Goal: Task Accomplishment & Management: Use online tool/utility

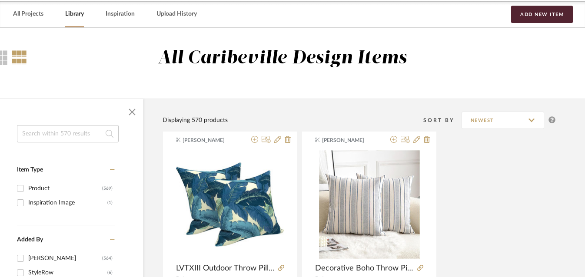
scroll to position [0, 40]
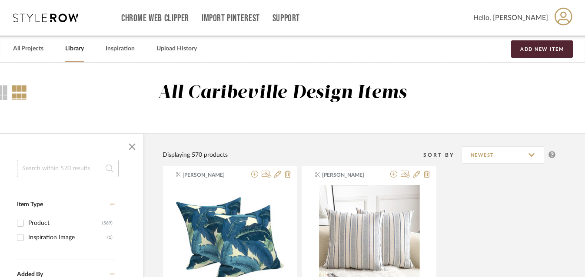
click at [59, 167] on input at bounding box center [68, 168] width 102 height 17
type input "parklynn"
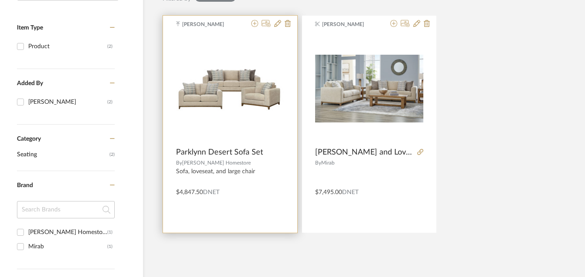
scroll to position [173, 40]
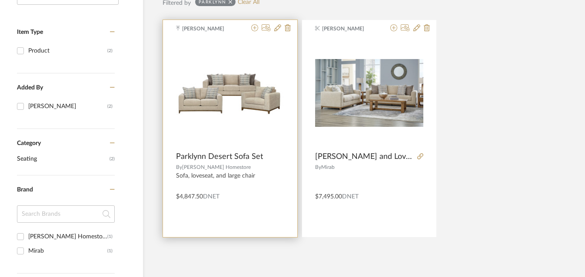
click at [244, 107] on img "0" at bounding box center [230, 93] width 108 height 46
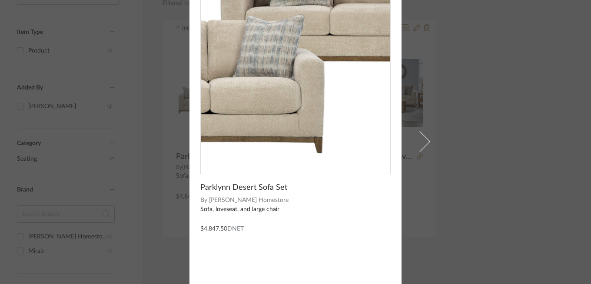
scroll to position [90, 0]
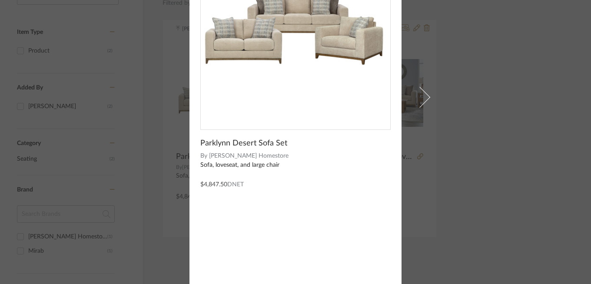
click at [251, 145] on span "Parklynn Desert Sofa Set" at bounding box center [243, 144] width 87 height 10
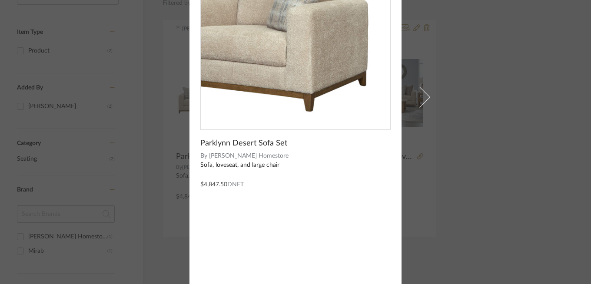
click at [363, 62] on img "0" at bounding box center [296, 27] width 190 height 80
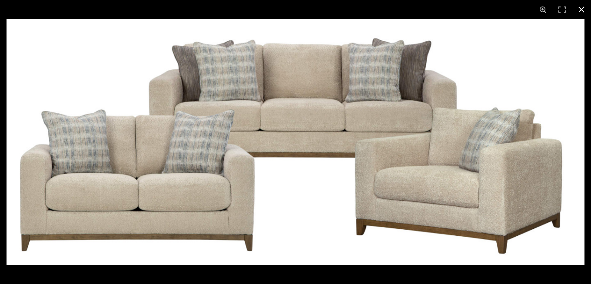
click at [579, 10] on button at bounding box center [581, 9] width 19 height 19
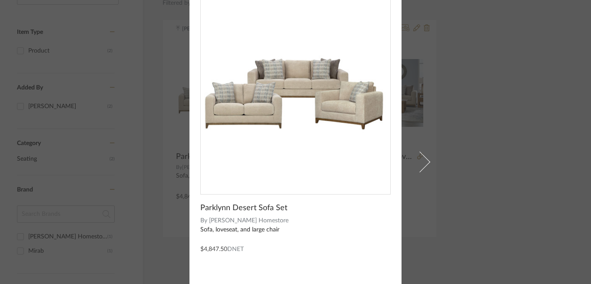
scroll to position [0, 0]
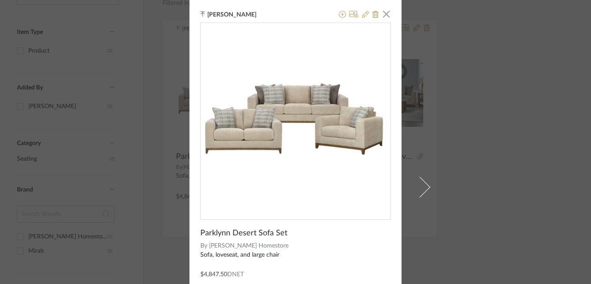
click at [363, 13] on icon at bounding box center [365, 14] width 7 height 7
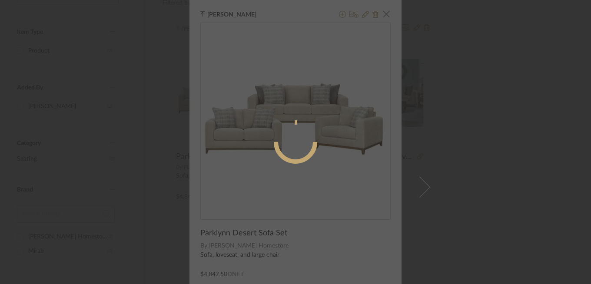
radio input "true"
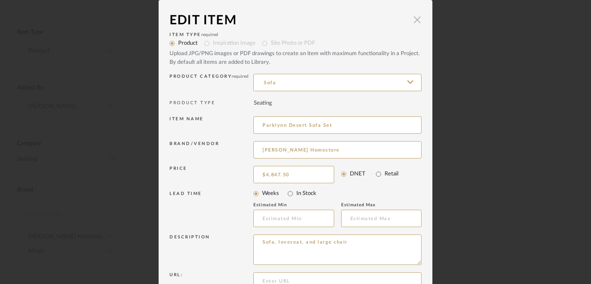
click at [417, 26] on span "button" at bounding box center [417, 19] width 17 height 17
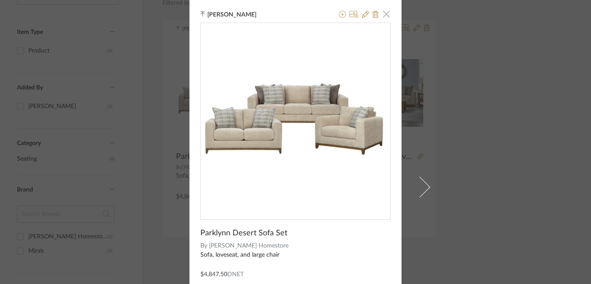
click at [382, 20] on span "button" at bounding box center [386, 13] width 17 height 17
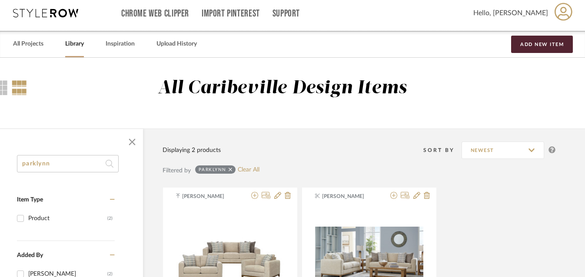
scroll to position [0, 40]
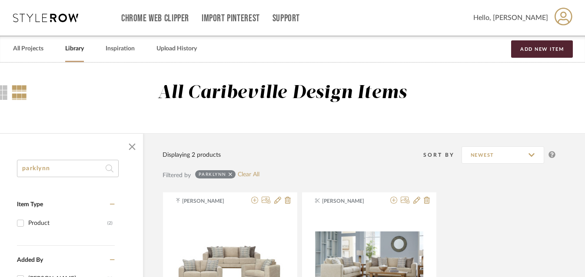
drag, startPoint x: 55, startPoint y: 173, endPoint x: -21, endPoint y: 173, distance: 76.5
click at [0, 173] on html "Chrome Web Clipper Import Pinterest Support All Projects Library Inspiration Up…" at bounding box center [252, 138] width 585 height 277
type input "p"
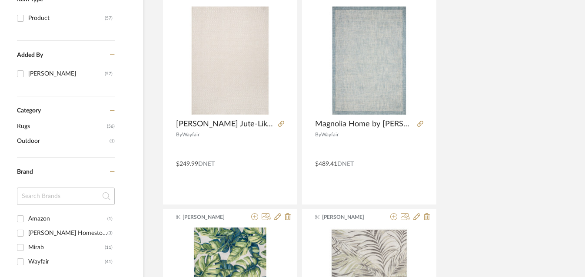
scroll to position [207, 40]
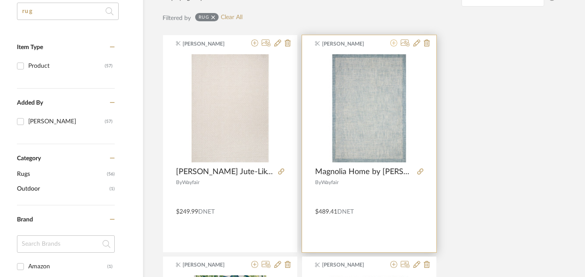
click at [393, 45] on icon at bounding box center [393, 43] width 7 height 7
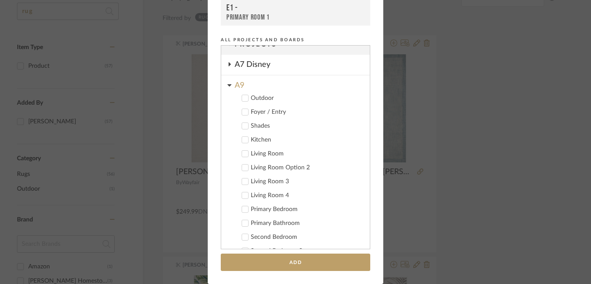
scroll to position [0, 0]
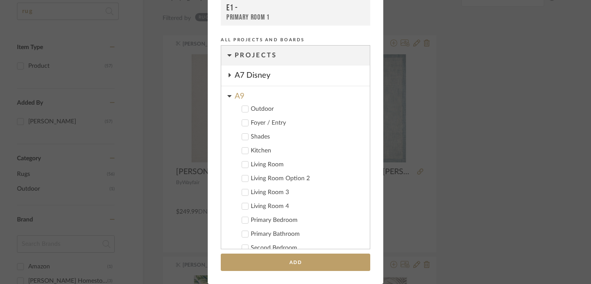
click at [252, 93] on div "A9" at bounding box center [302, 94] width 135 height 15
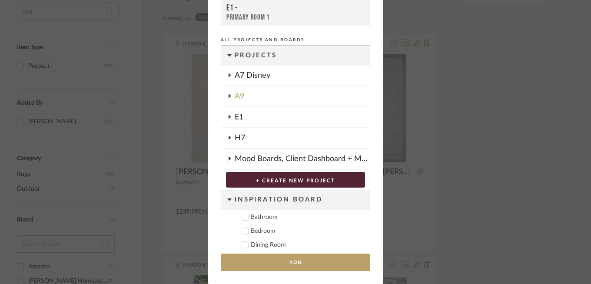
click at [258, 78] on div "A7 Disney" at bounding box center [302, 76] width 135 height 20
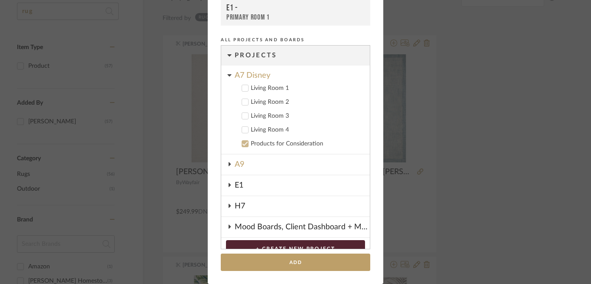
click at [260, 88] on div "Living Room 1" at bounding box center [307, 88] width 112 height 7
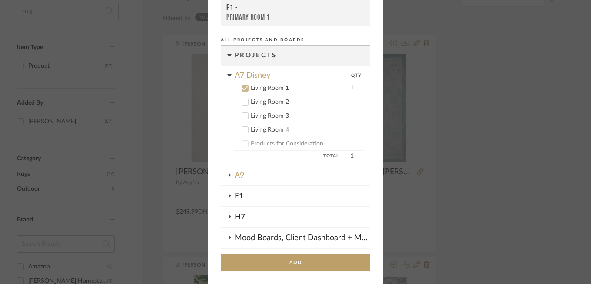
click at [260, 101] on div "Living Room 2" at bounding box center [307, 102] width 112 height 7
click at [260, 116] on div "Living Room 3" at bounding box center [307, 116] width 112 height 7
click at [265, 133] on label "Living Room 4" at bounding box center [298, 130] width 129 height 9
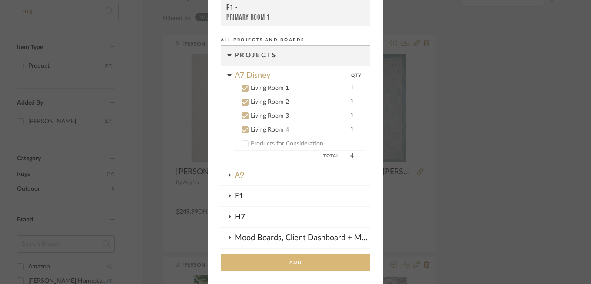
click at [280, 257] on button "Add" at bounding box center [296, 263] width 150 height 18
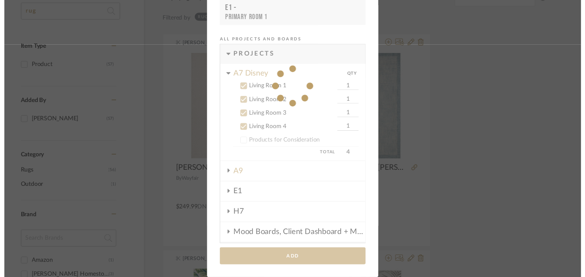
scroll to position [157, 40]
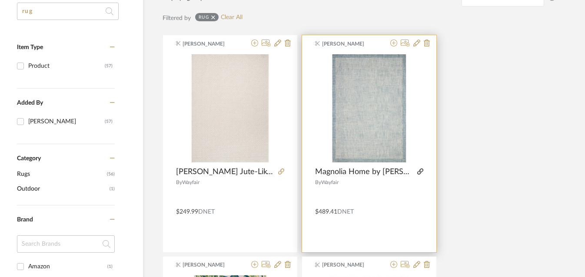
click at [420, 173] on icon at bounding box center [420, 172] width 6 height 6
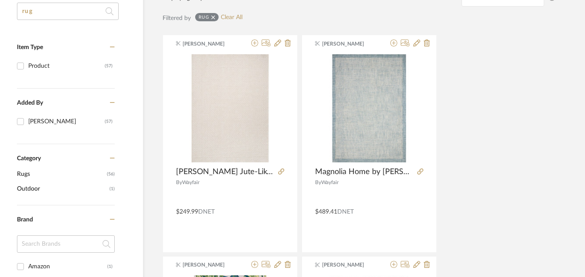
scroll to position [0, 40]
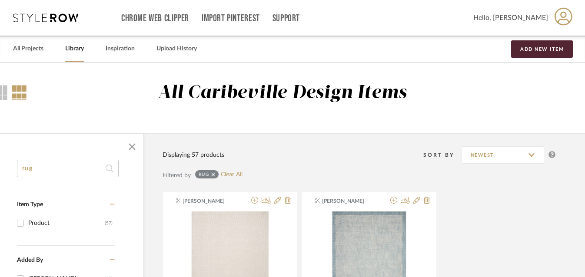
click at [79, 164] on input "rug" at bounding box center [68, 168] width 102 height 17
type input "r"
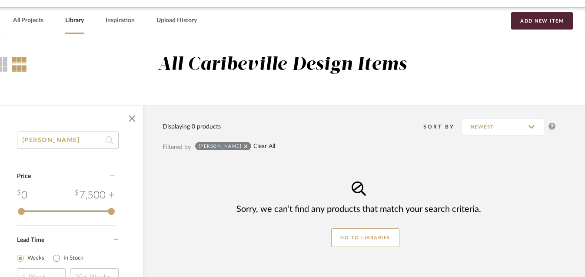
scroll to position [52, 40]
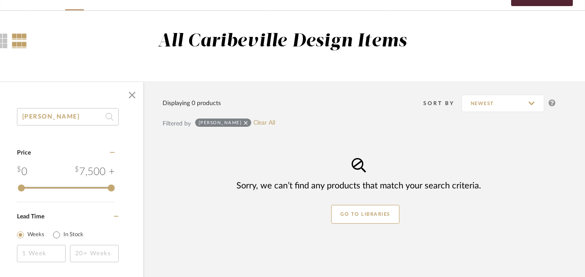
type input "[PERSON_NAME]"
